Goal: Check status: Check status

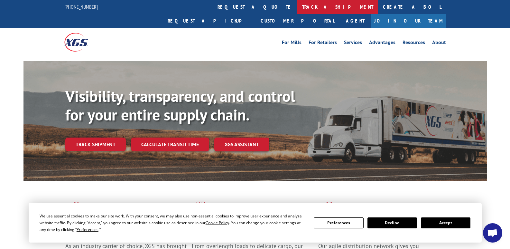
click at [297, 8] on link "track a shipment" at bounding box center [337, 7] width 81 height 14
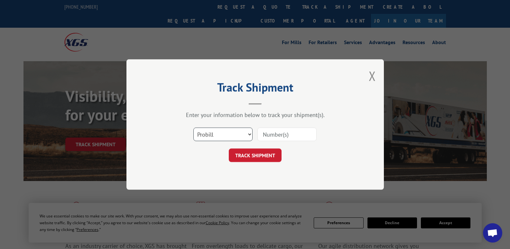
click at [213, 136] on select "Select category... Probill BOL PO" at bounding box center [222, 134] width 59 height 14
select select "bol"
click at [193, 127] on select "Select category... Probill BOL PO" at bounding box center [222, 134] width 59 height 14
click at [275, 135] on input at bounding box center [286, 134] width 59 height 14
type input "372978"
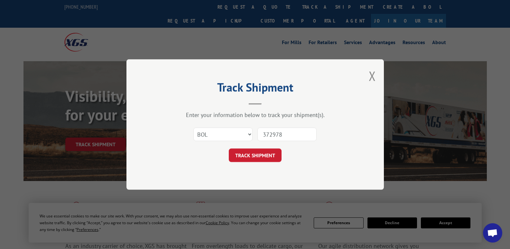
click at [270, 154] on button "TRACK SHIPMENT" at bounding box center [255, 155] width 53 height 14
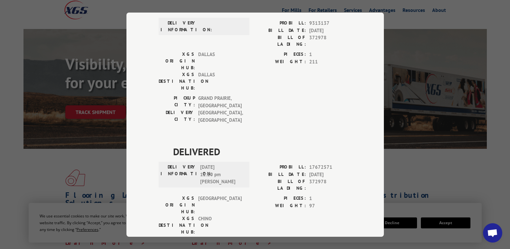
scroll to position [64, 0]
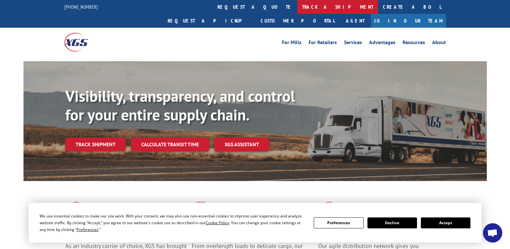
click at [297, 7] on link "track a shipment" at bounding box center [337, 7] width 81 height 14
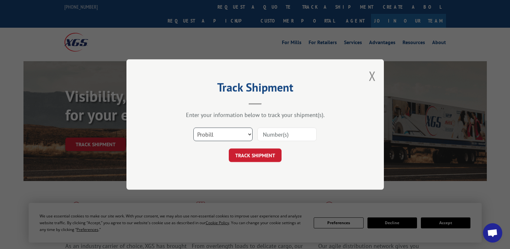
click at [239, 132] on select "Select category... Probill BOL PO" at bounding box center [222, 134] width 59 height 14
select select "bol"
click at [193, 127] on select "Select category... Probill BOL PO" at bounding box center [222, 134] width 59 height 14
drag, startPoint x: 291, startPoint y: 139, endPoint x: 290, endPoint y: 135, distance: 3.9
click at [291, 135] on input at bounding box center [286, 134] width 59 height 14
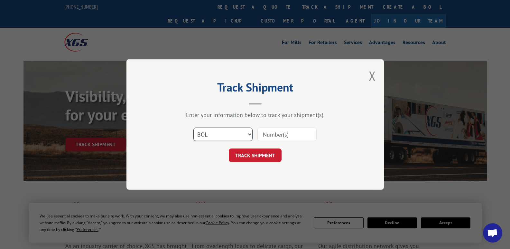
click at [246, 134] on select "Select category... Probill BOL PO" at bounding box center [222, 134] width 59 height 14
click at [193, 127] on select "Select category... Probill BOL PO" at bounding box center [222, 134] width 59 height 14
click at [285, 133] on input at bounding box center [286, 134] width 59 height 14
type input "W052025ZEK"
click at [253, 158] on button "TRACK SHIPMENT" at bounding box center [255, 155] width 53 height 14
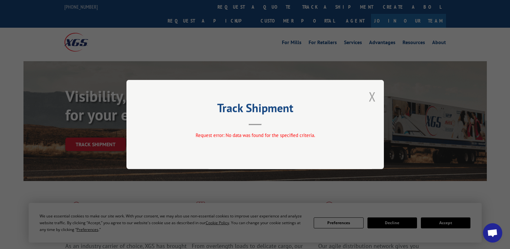
click at [370, 95] on button "Close modal" at bounding box center [372, 96] width 7 height 17
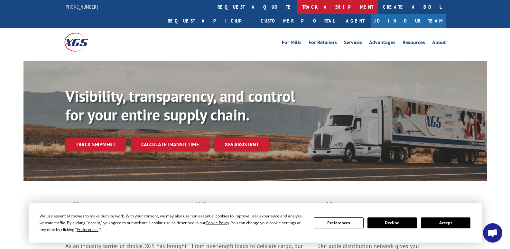
click at [297, 4] on link "track a shipment" at bounding box center [337, 7] width 81 height 14
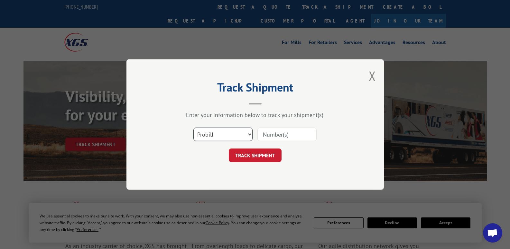
click at [247, 133] on select "Select category... Probill BOL PO" at bounding box center [222, 134] width 59 height 14
select select "bol"
click at [193, 127] on select "Select category... Probill BOL PO" at bounding box center [222, 134] width 59 height 14
click at [266, 134] on input at bounding box center [286, 134] width 59 height 14
type input "17665598"
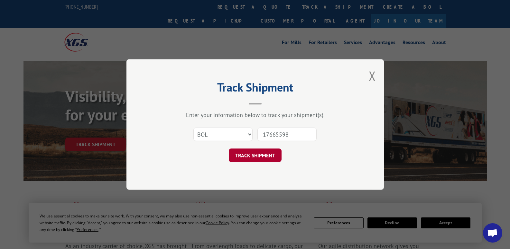
click at [258, 151] on button "TRACK SHIPMENT" at bounding box center [255, 155] width 53 height 14
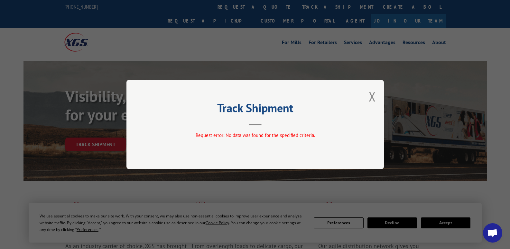
click at [370, 94] on button "Close modal" at bounding box center [372, 96] width 7 height 17
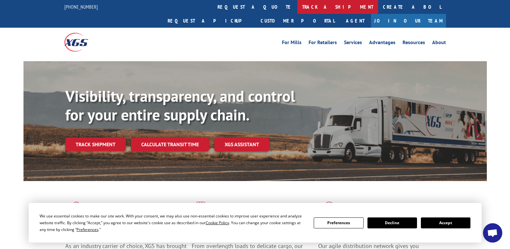
click at [297, 7] on link "track a shipment" at bounding box center [337, 7] width 81 height 14
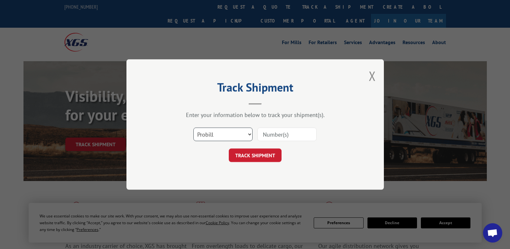
click at [221, 132] on select "Select category... Probill BOL PO" at bounding box center [222, 134] width 59 height 14
select select "bol"
click at [193, 127] on select "Select category... Probill BOL PO" at bounding box center [222, 134] width 59 height 14
click at [280, 136] on input at bounding box center [286, 134] width 59 height 14
type input "17665598"
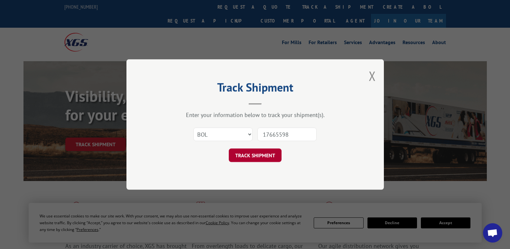
click at [251, 156] on button "TRACK SHIPMENT" at bounding box center [255, 155] width 53 height 14
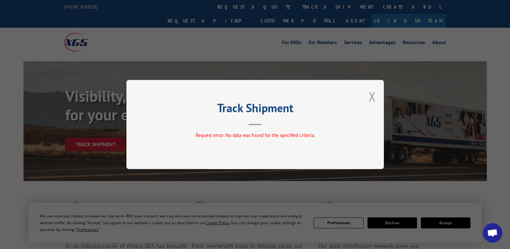
click at [372, 96] on button "Close modal" at bounding box center [372, 96] width 7 height 17
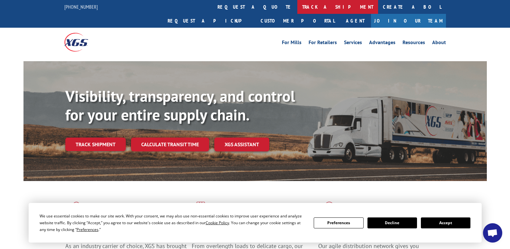
click at [297, 5] on link "track a shipment" at bounding box center [337, 7] width 81 height 14
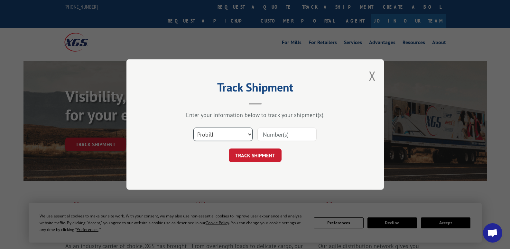
click at [248, 131] on select "Select category... Probill BOL PO" at bounding box center [222, 134] width 59 height 14
click at [276, 133] on input at bounding box center [286, 134] width 59 height 14
type input "176565598"
click at [253, 154] on button "TRACK SHIPMENT" at bounding box center [255, 155] width 53 height 14
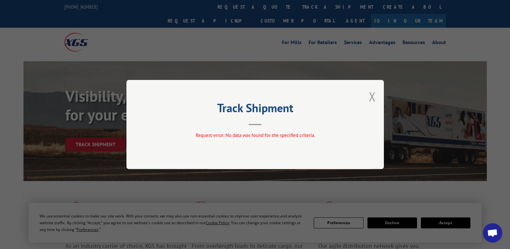
click at [375, 99] on button "Close modal" at bounding box center [372, 96] width 7 height 17
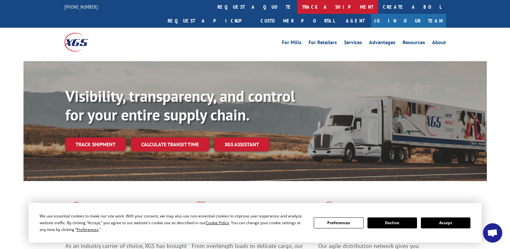
click at [297, 5] on link "track a shipment" at bounding box center [337, 7] width 81 height 14
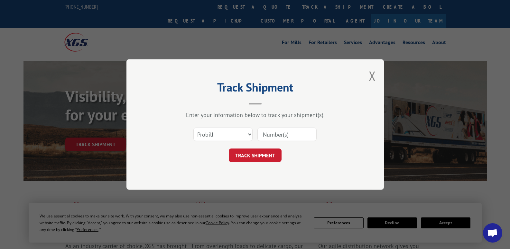
click at [289, 135] on input at bounding box center [286, 134] width 59 height 14
type input "17665598"
click at [267, 156] on button "TRACK SHIPMENT" at bounding box center [255, 155] width 53 height 14
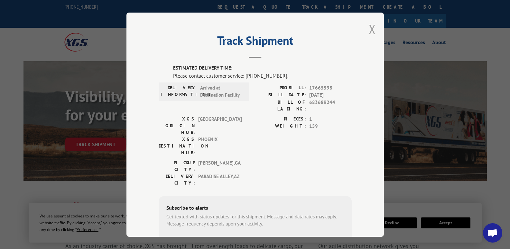
click at [370, 28] on button "Close modal" at bounding box center [372, 29] width 7 height 17
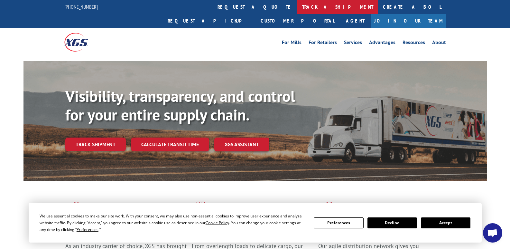
click at [297, 6] on link "track a shipment" at bounding box center [337, 7] width 81 height 14
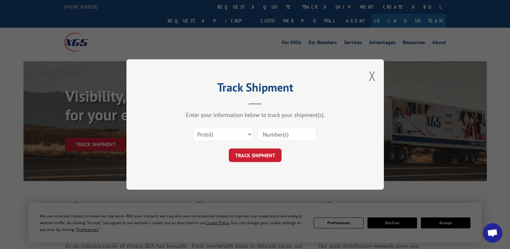
click at [272, 136] on input at bounding box center [286, 134] width 59 height 14
type input "17665598"
click at [267, 151] on button "TRACK SHIPMENT" at bounding box center [255, 155] width 53 height 14
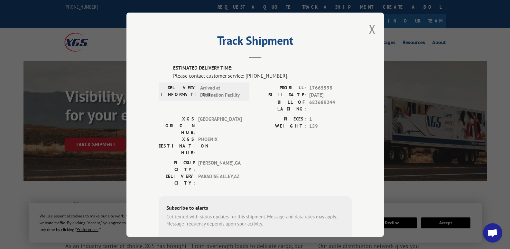
click at [373, 28] on div "Track Shipment ESTIMATED DELIVERY TIME: Please contact customer service: [PHONE…" at bounding box center [254, 125] width 257 height 224
click at [370, 30] on button "Close modal" at bounding box center [372, 29] width 7 height 17
